Goal: Task Accomplishment & Management: Complete application form

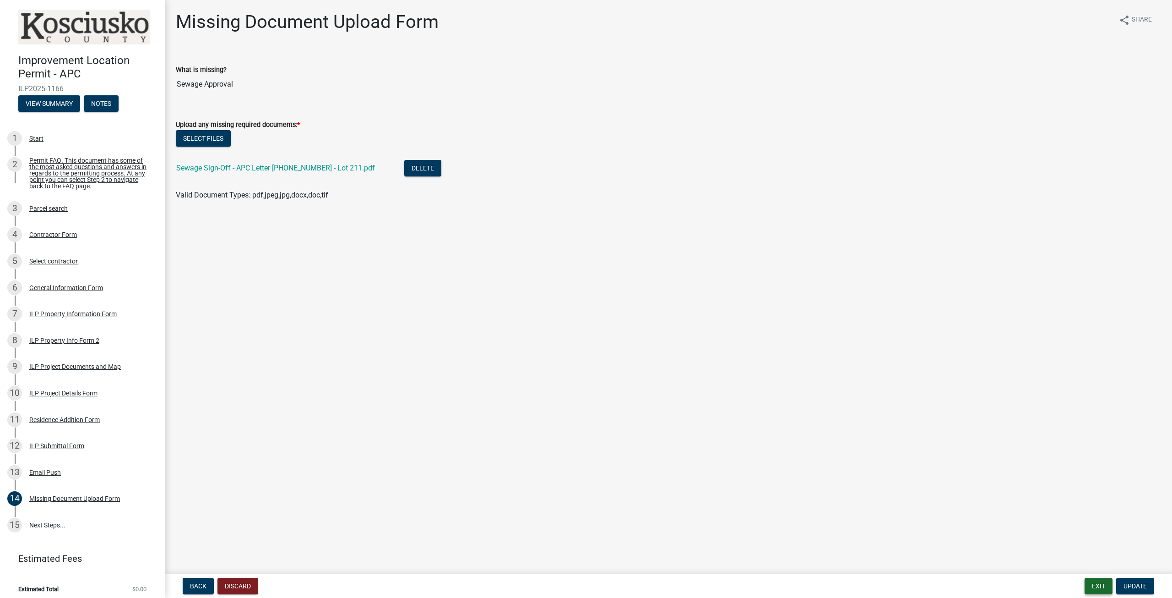
click at [1099, 584] on button "Exit" at bounding box center [1099, 585] width 28 height 16
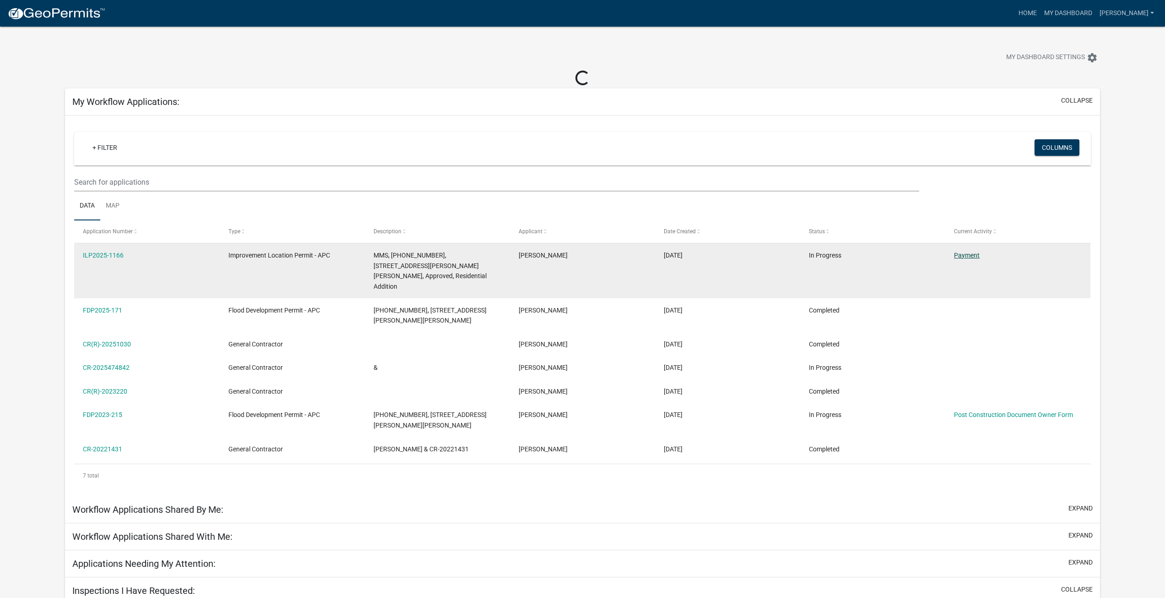
click at [962, 255] on link "Payment" at bounding box center [967, 254] width 26 height 7
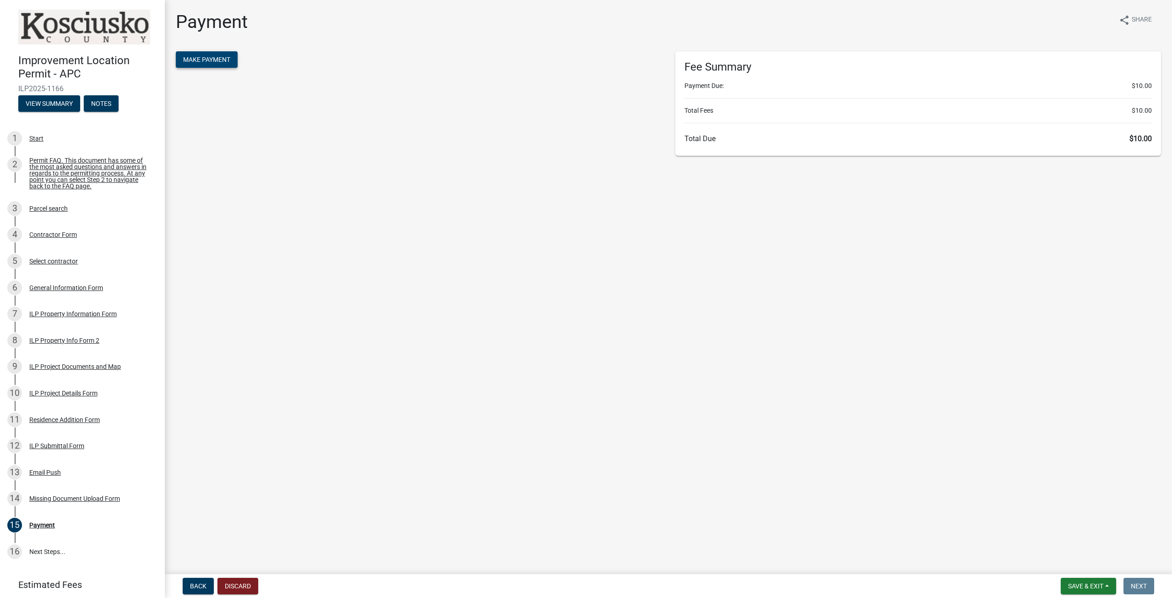
click at [199, 60] on span "Make Payment" at bounding box center [206, 59] width 47 height 7
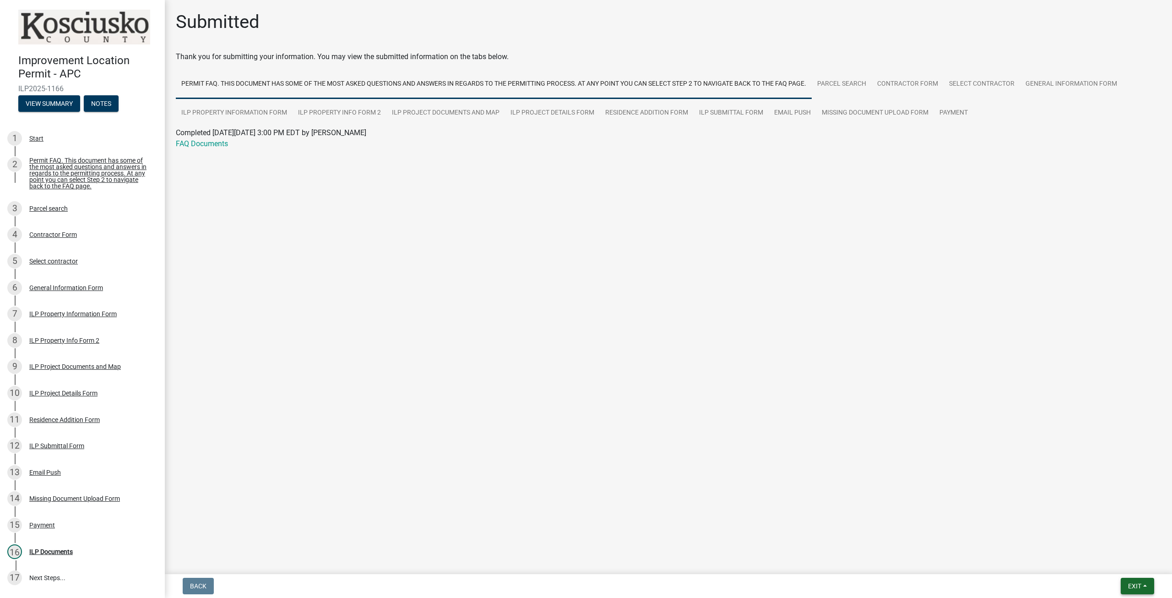
click at [1131, 586] on span "Exit" at bounding box center [1134, 585] width 13 height 7
click at [1113, 561] on button "Save & Exit" at bounding box center [1117, 562] width 73 height 22
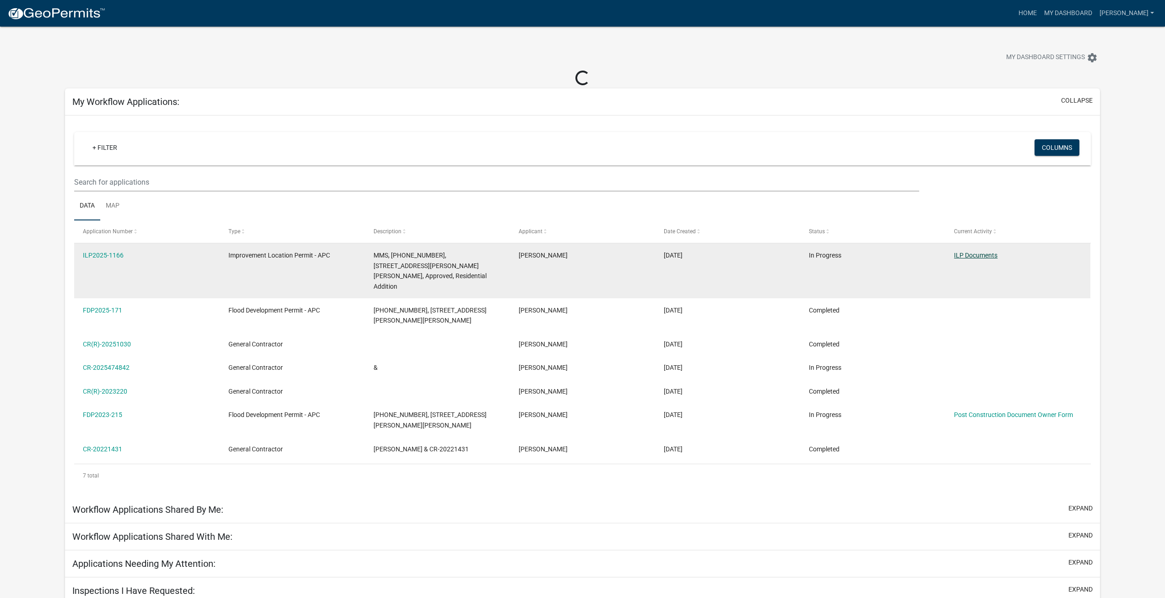
click at [983, 256] on link "ILP Documents" at bounding box center [975, 254] width 43 height 7
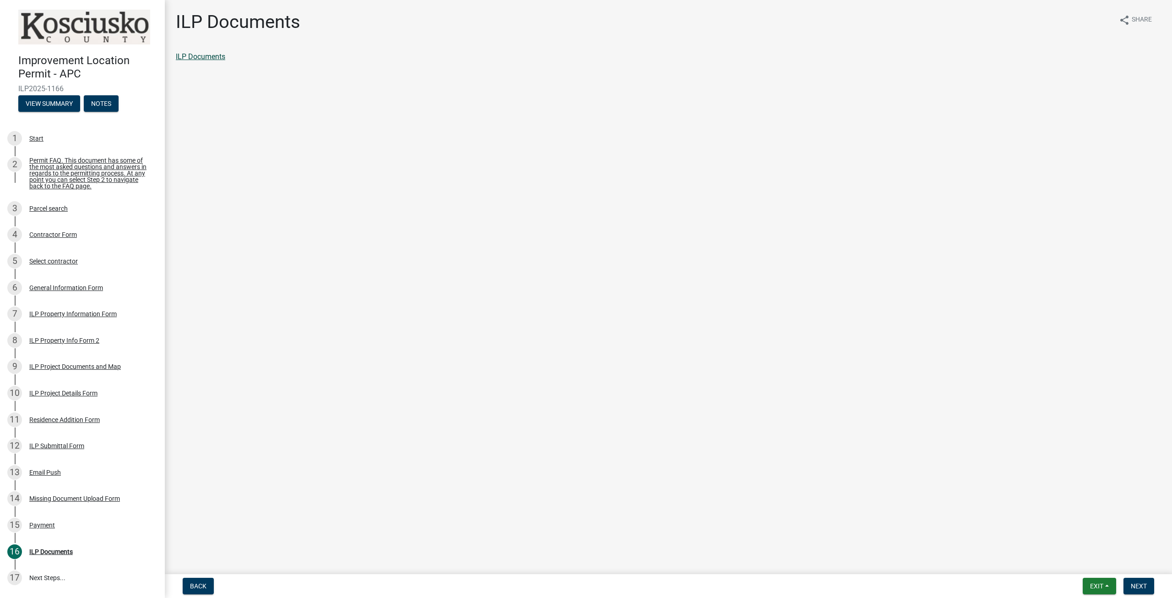
click at [195, 59] on link "ILP Documents" at bounding box center [200, 56] width 49 height 9
